Goal: Find specific page/section: Find specific page/section

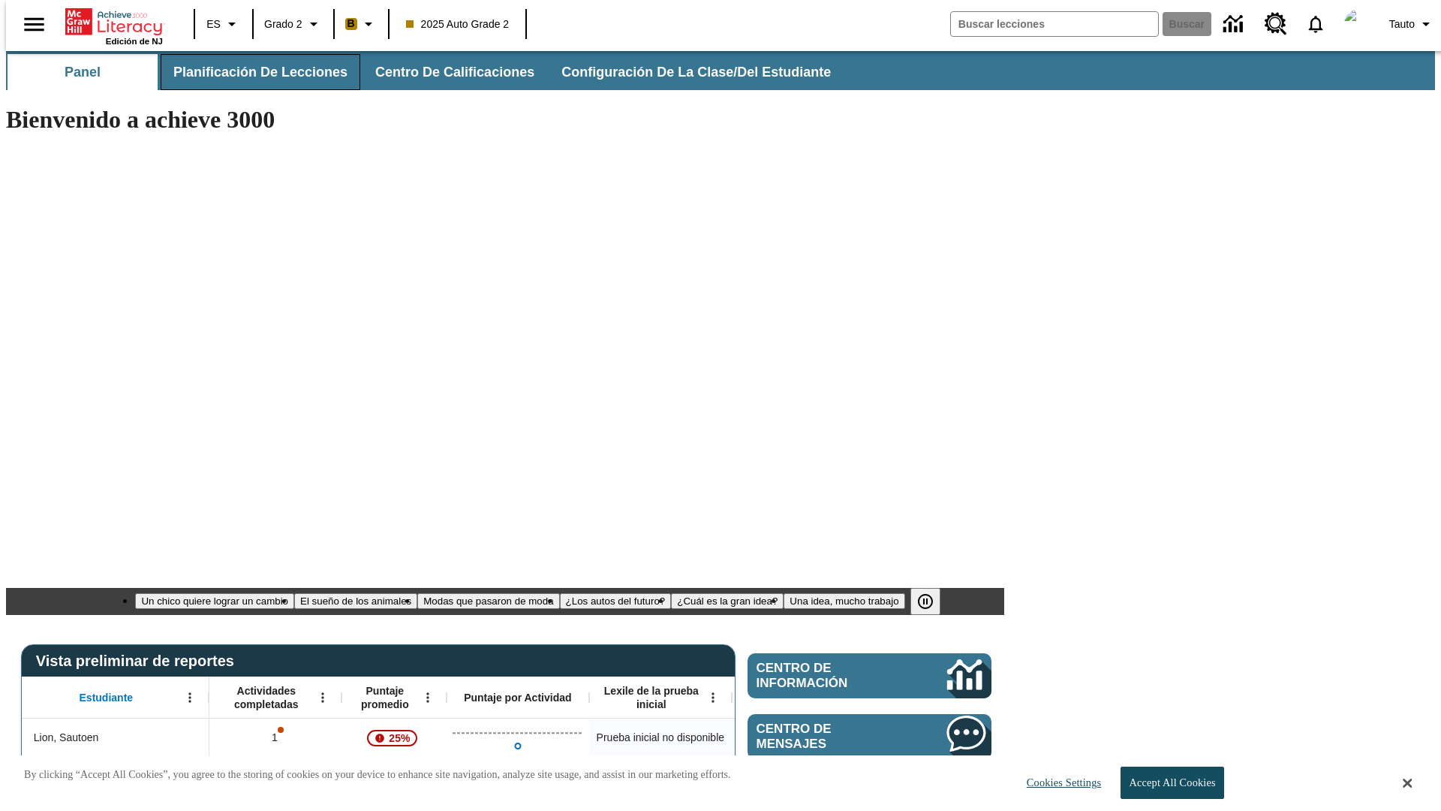
click at [251, 72] on span "Planificación de lecciones" at bounding box center [260, 72] width 174 height 17
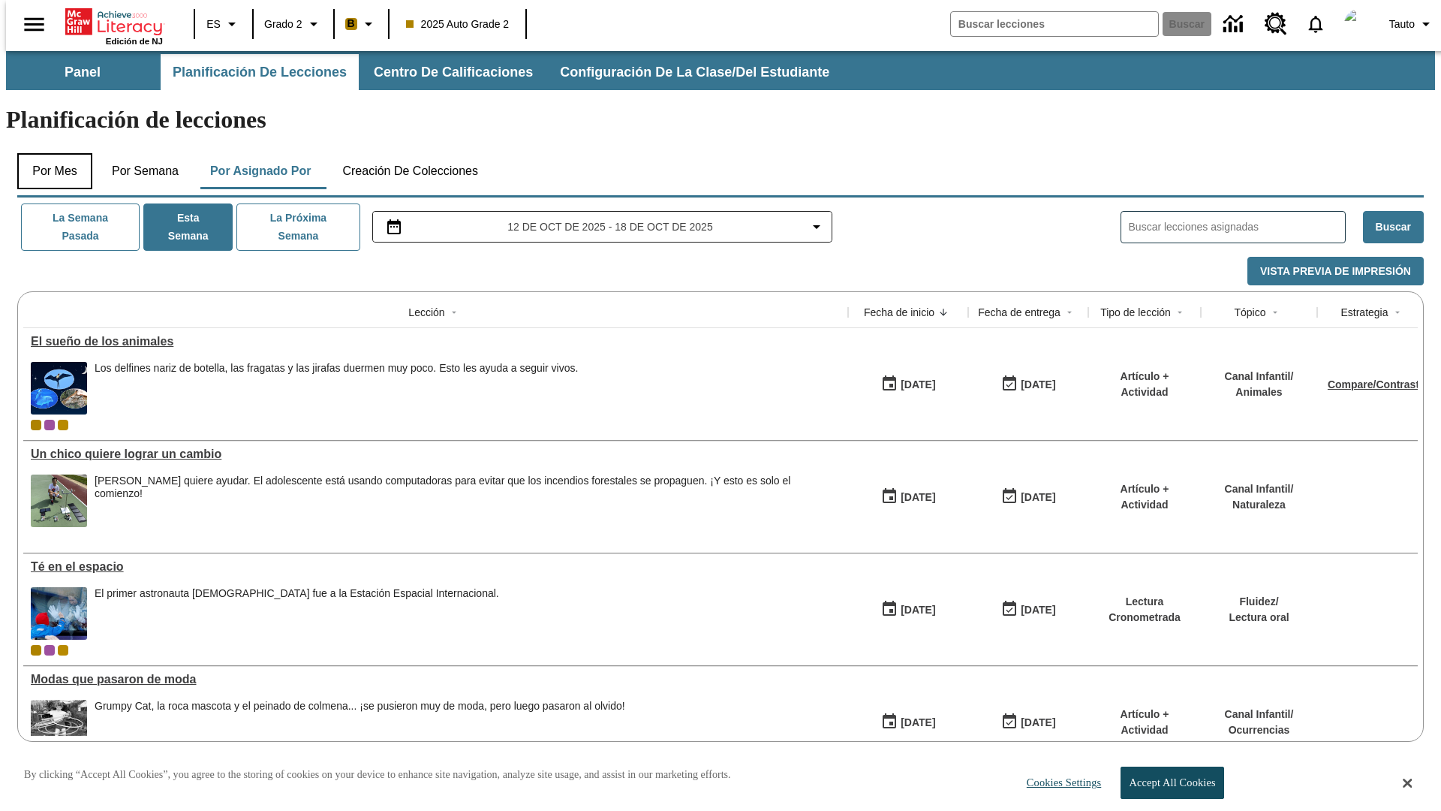
click at [49, 153] on button "Por mes" at bounding box center [54, 171] width 75 height 36
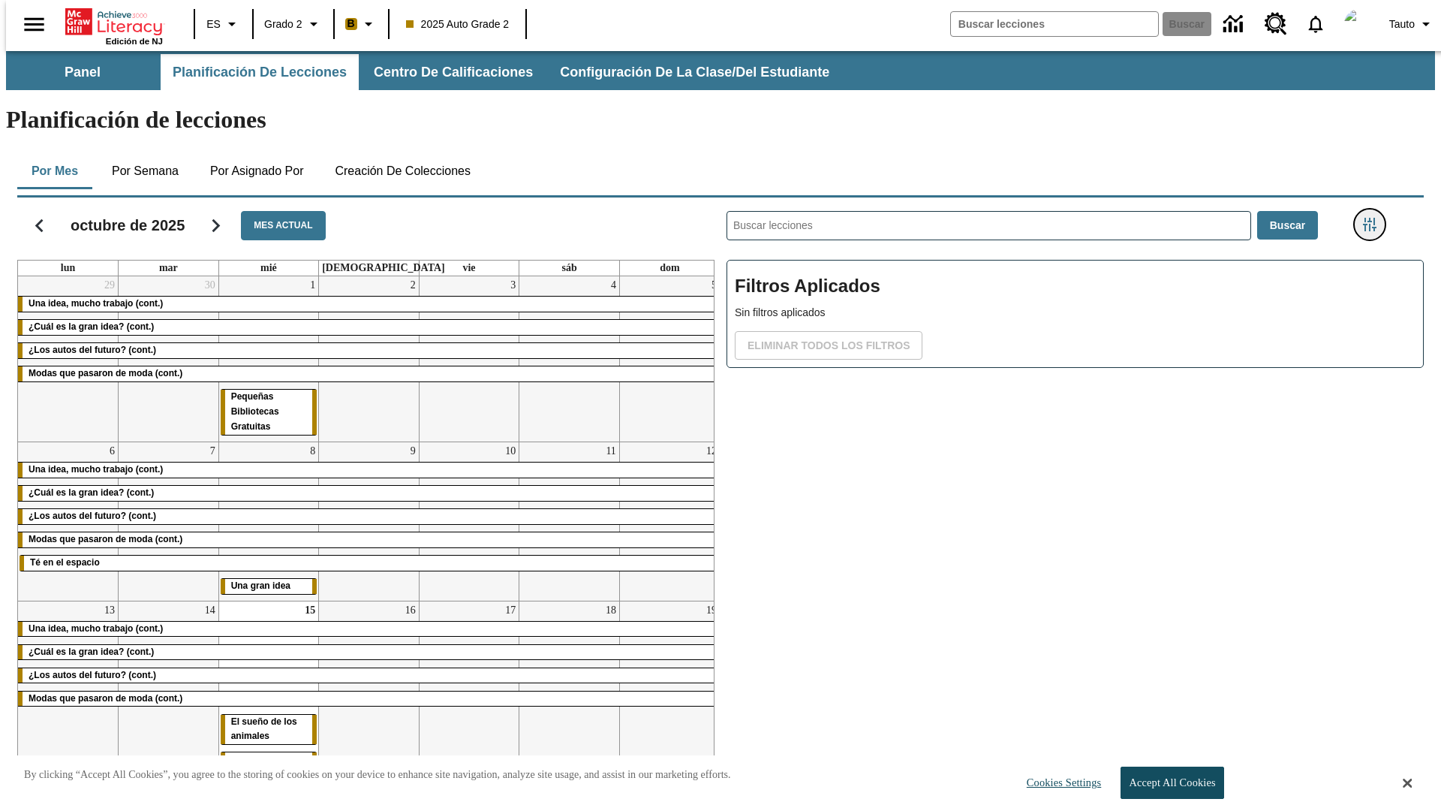
click at [1374, 218] on icon "Menú lateral de filtros" at bounding box center [1370, 225] width 14 height 14
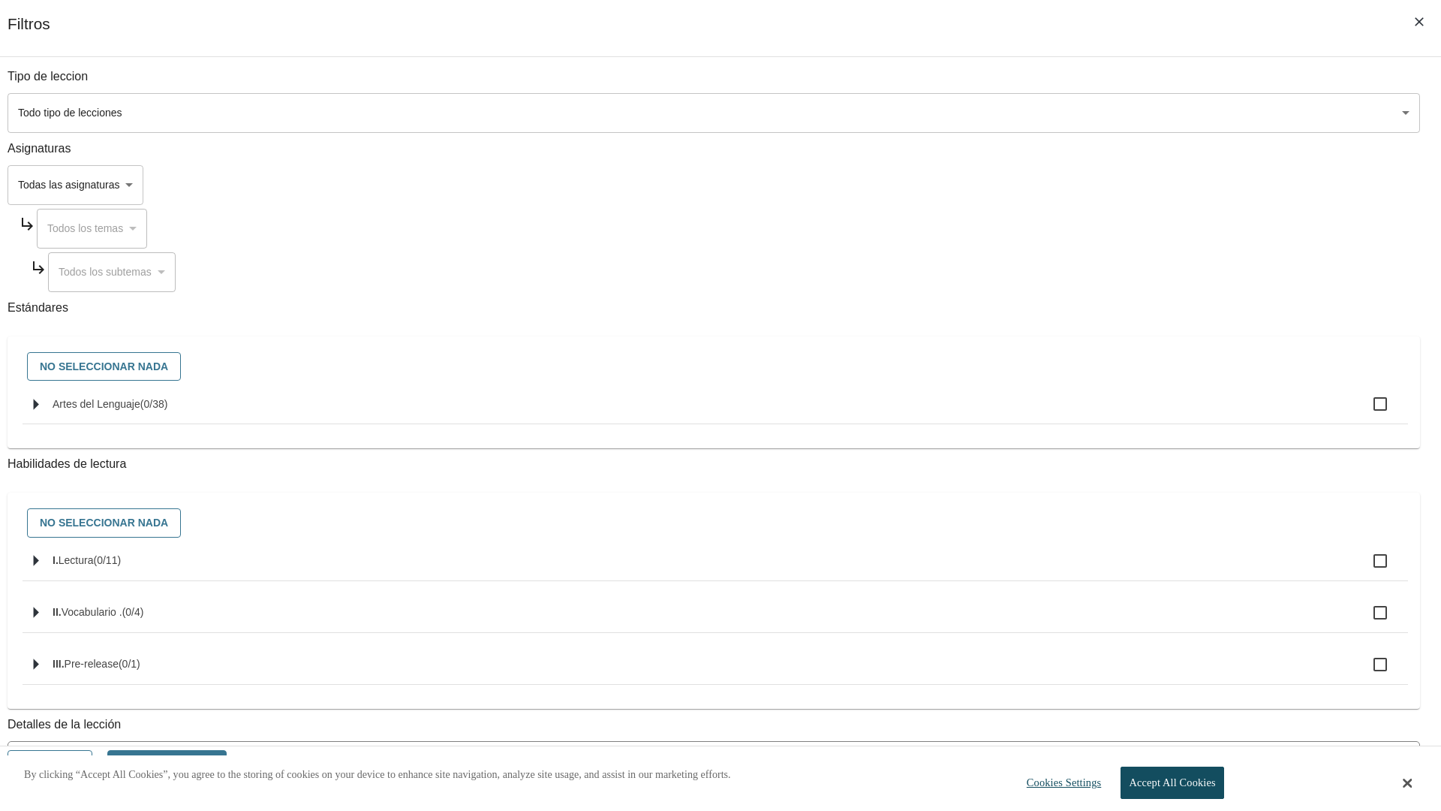
click at [1081, 113] on body "Saltar al contenido principal Edición de NJ ES Grado 2 B 2025 Auto Grade 2 Busc…" at bounding box center [720, 451] width 1429 height 800
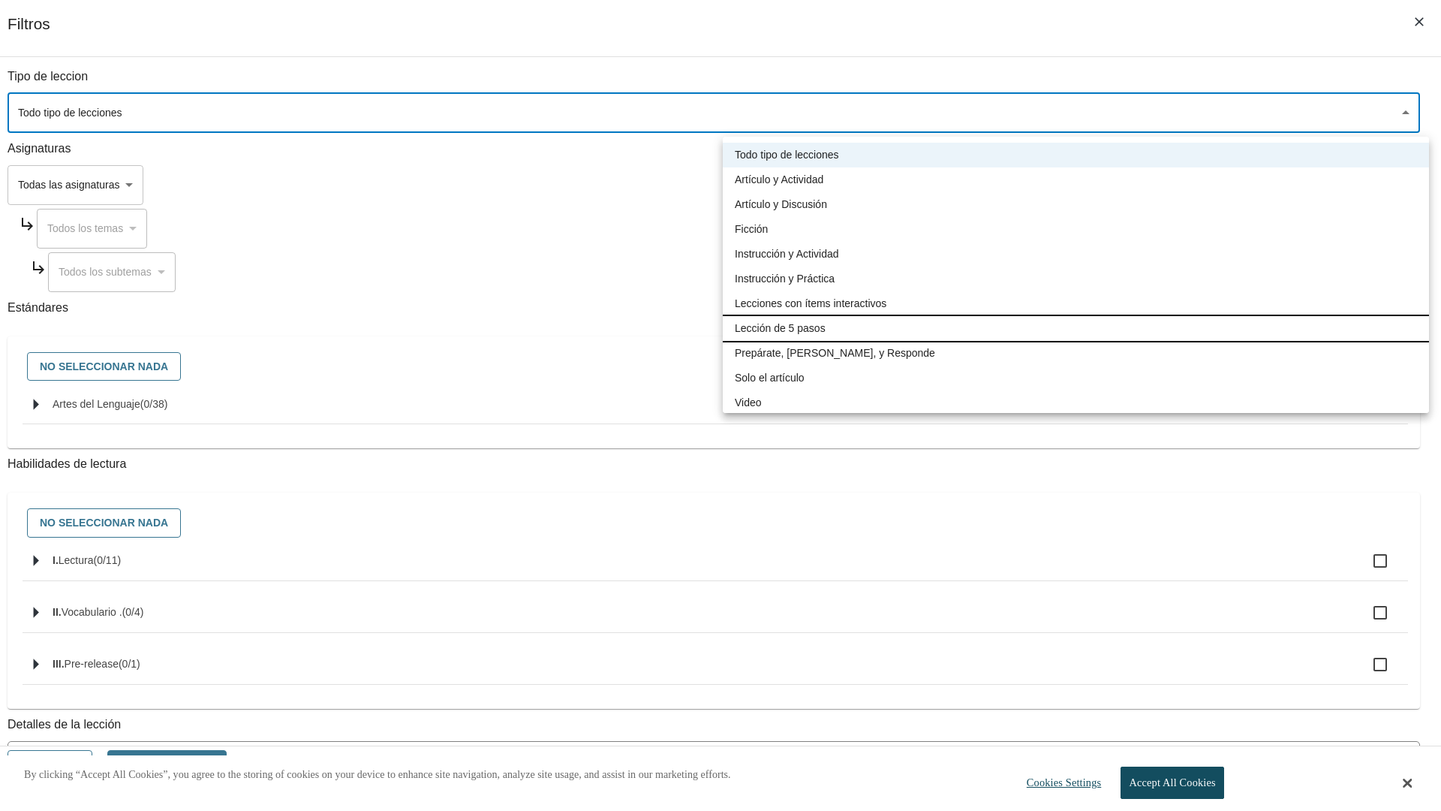
click at [1076, 328] on li "Lección de 5 pasos" at bounding box center [1076, 328] width 706 height 25
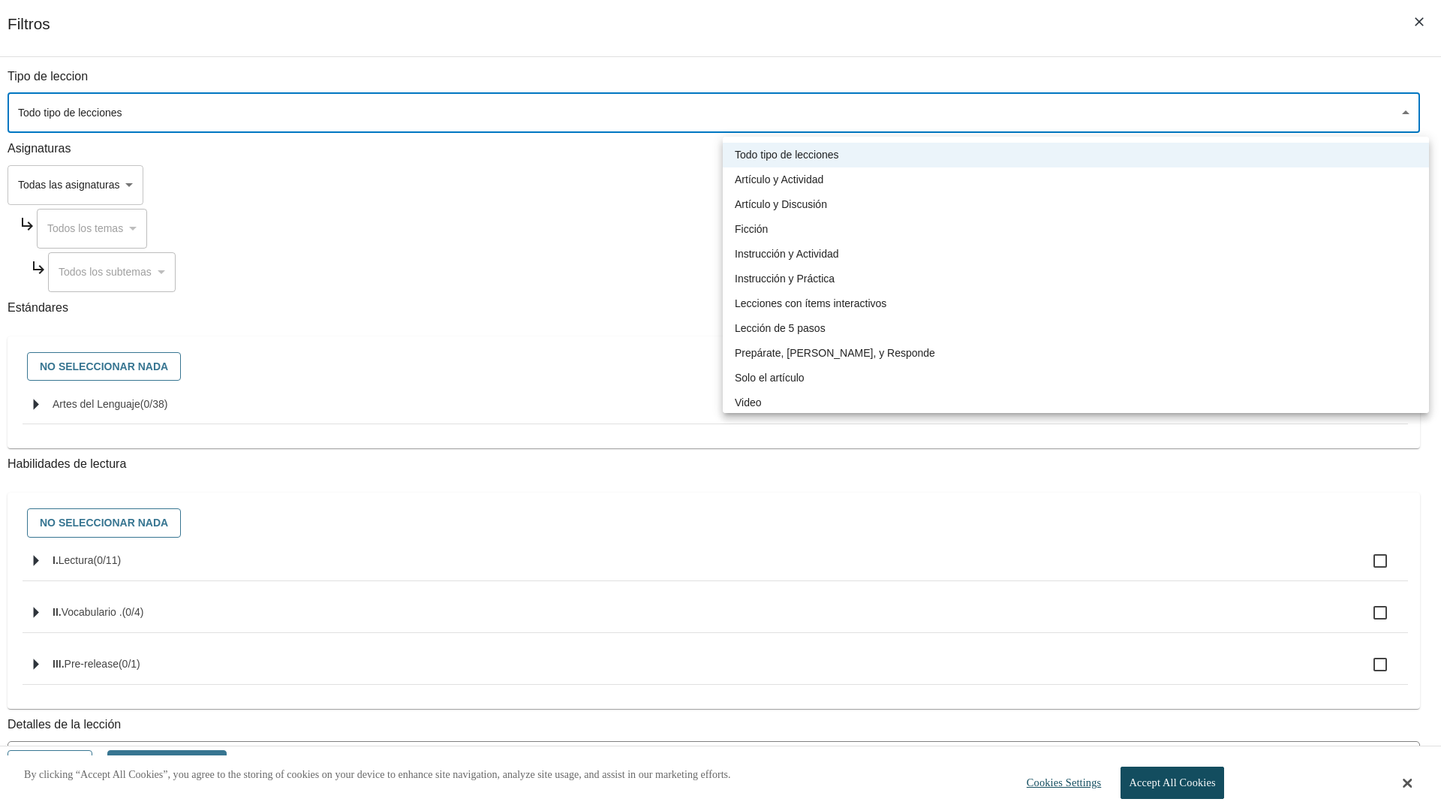
type input "1"
